Goal: Information Seeking & Learning: Find specific fact

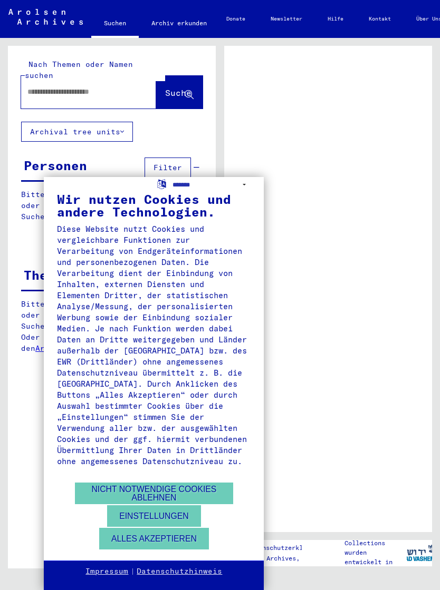
click at [123, 535] on button "Alles akzeptieren" at bounding box center [154, 539] width 110 height 22
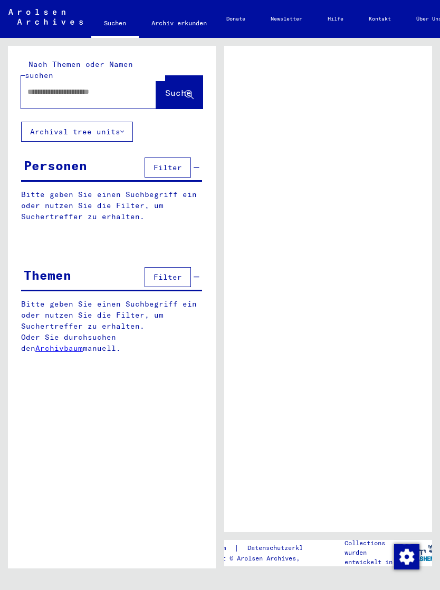
click at [52, 80] on div at bounding box center [76, 92] width 110 height 24
click at [48, 92] on div at bounding box center [76, 92] width 110 height 24
click at [36, 86] on input "text" at bounding box center [78, 91] width 103 height 11
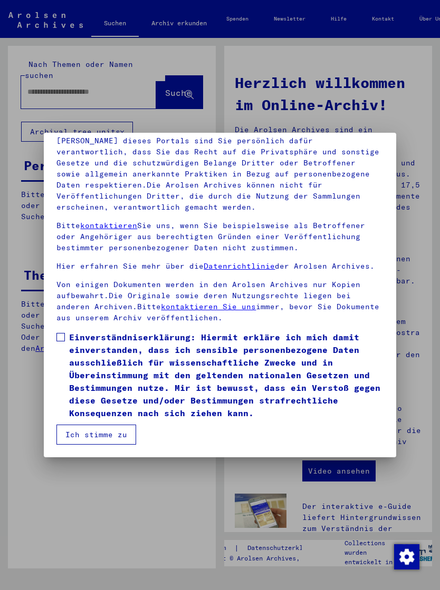
scroll to position [124, 0]
click at [60, 335] on span at bounding box center [60, 337] width 8 height 8
click at [83, 432] on button "Ich stimme zu" at bounding box center [96, 435] width 80 height 20
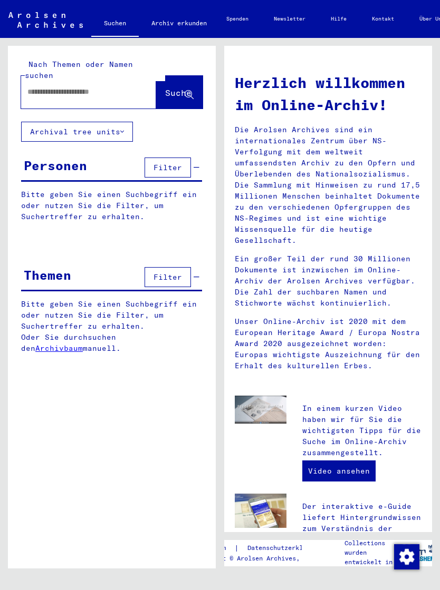
click at [54, 86] on input "text" at bounding box center [75, 91] width 97 height 11
type input "**********"
click at [175, 87] on span "Suche" at bounding box center [178, 92] width 26 height 11
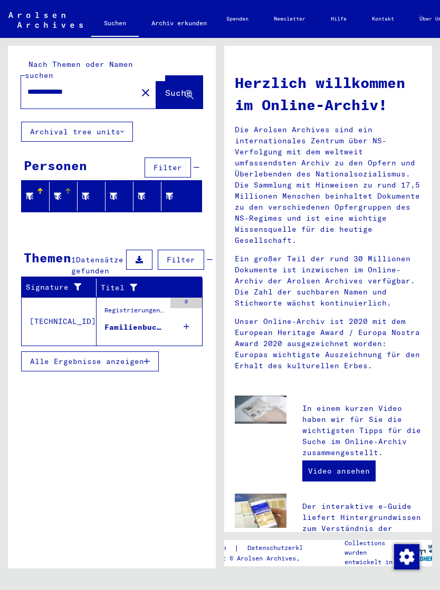
click at [57, 191] on div at bounding box center [57, 196] width 7 height 11
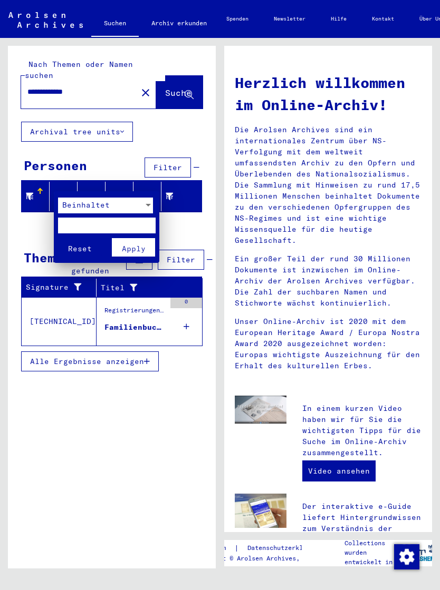
click at [32, 183] on div at bounding box center [220, 295] width 440 height 590
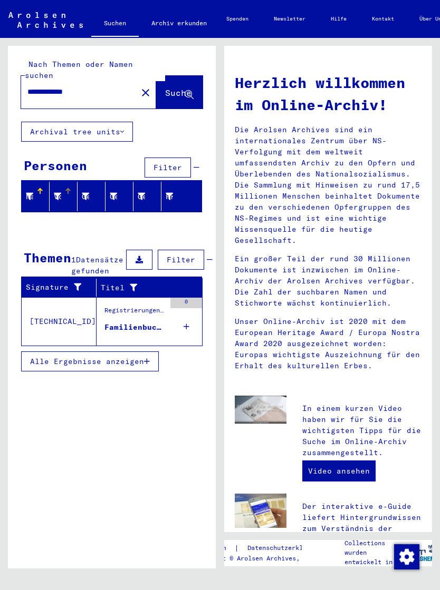
click at [33, 193] on icon at bounding box center [29, 196] width 7 height 7
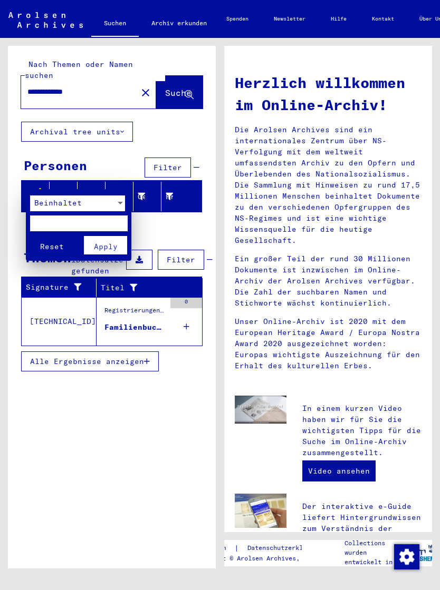
click at [24, 438] on div at bounding box center [220, 295] width 440 height 590
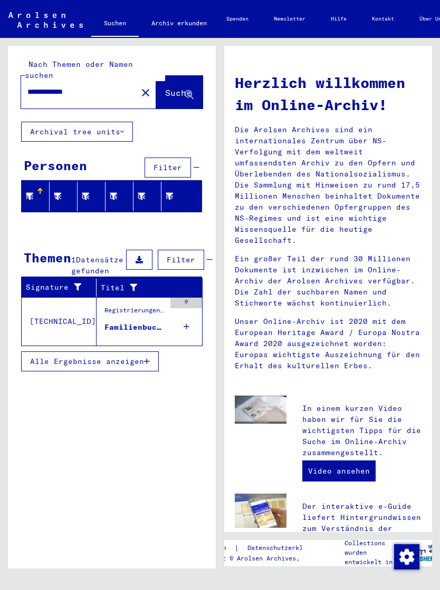
click at [37, 367] on button "Alle Ergebnisse anzeigen" at bounding box center [90, 362] width 138 height 20
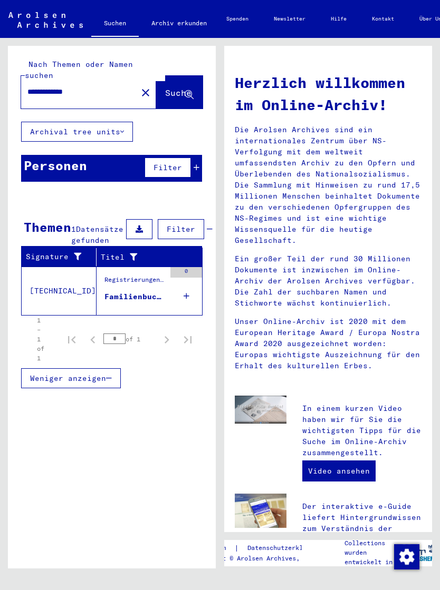
click at [116, 294] on div "Familienbucheintragungen - - 1. des Standesamtes Markgröningen - Heiratsdatum: …" at bounding box center [134, 296] width 61 height 11
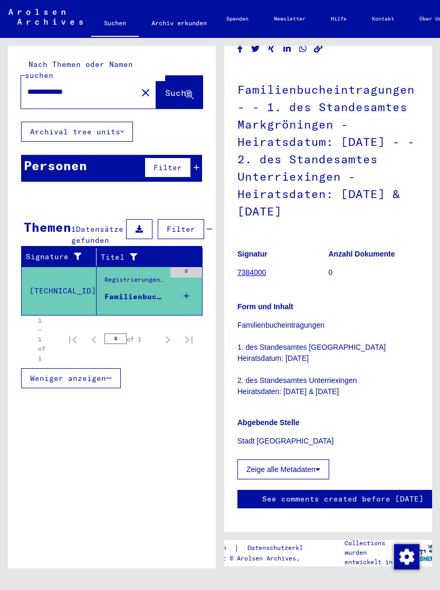
scroll to position [96, 0]
click at [324, 465] on button "Zeige alle Metadaten" at bounding box center [283, 470] width 92 height 20
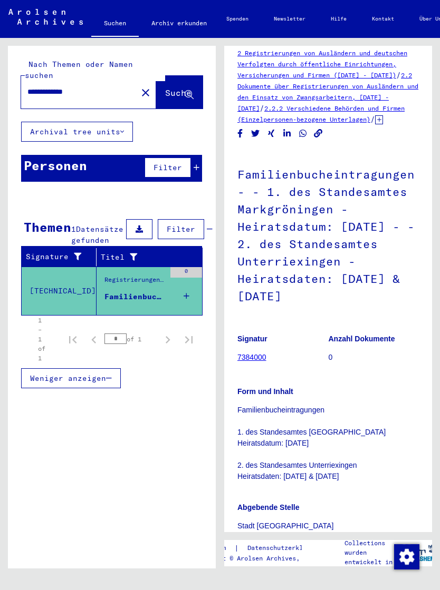
scroll to position [12, 0]
